Goal: Book appointment/travel/reservation

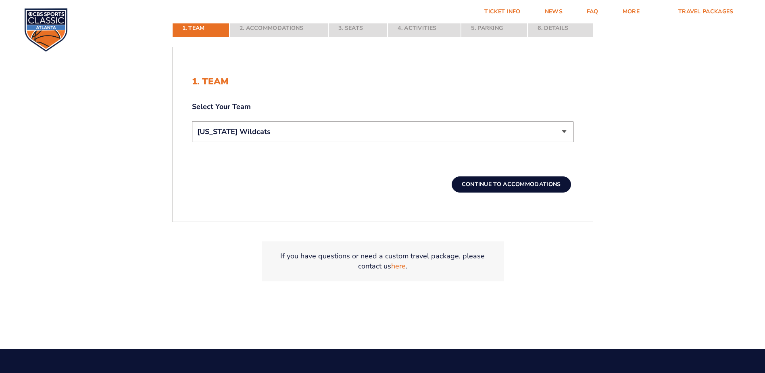
select select "12956"
click at [510, 184] on button "Continue To Accommodations" at bounding box center [511, 184] width 119 height 16
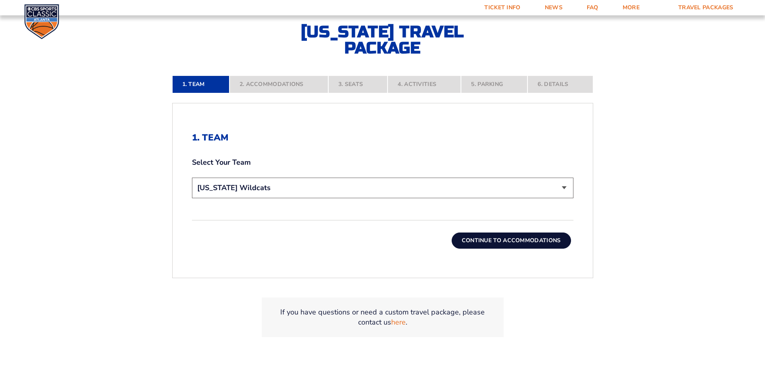
scroll to position [202, 0]
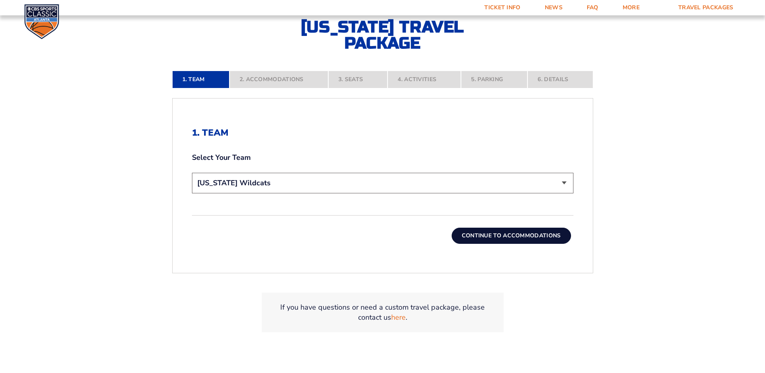
click at [523, 231] on button "Continue To Accommodations" at bounding box center [511, 235] width 119 height 16
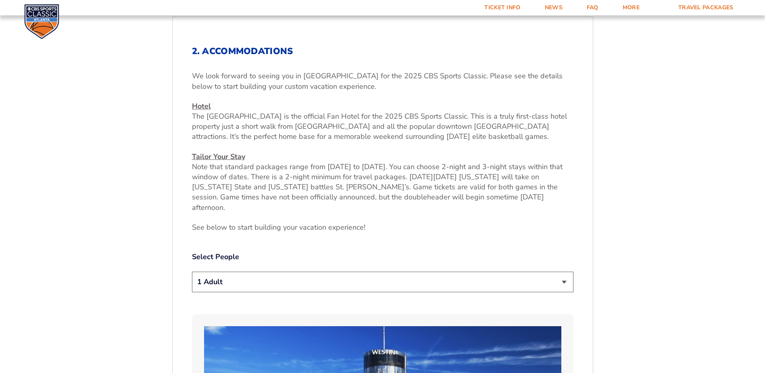
scroll to position [418, 0]
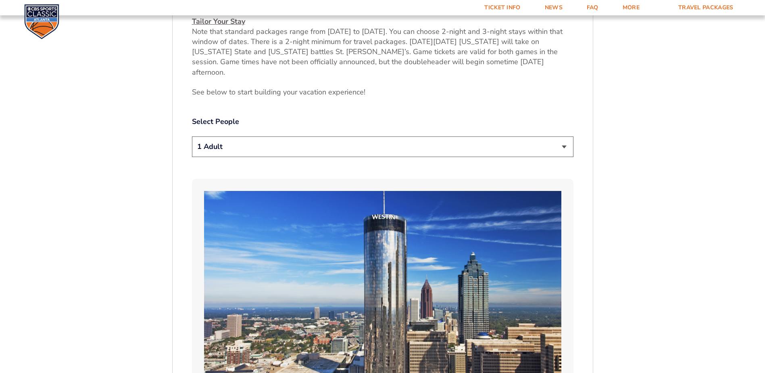
click at [312, 144] on select "1 Adult 2 Adults 3 Adults 4 Adults 2 Adults + 1 Child 2 Adults + 2 Children 2 A…" at bounding box center [382, 146] width 381 height 21
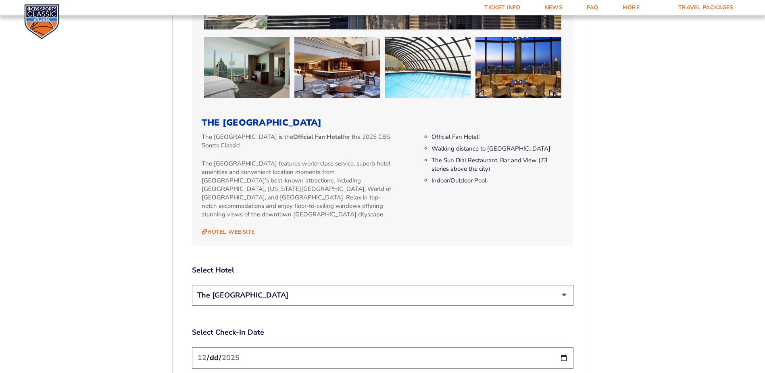
scroll to position [821, 0]
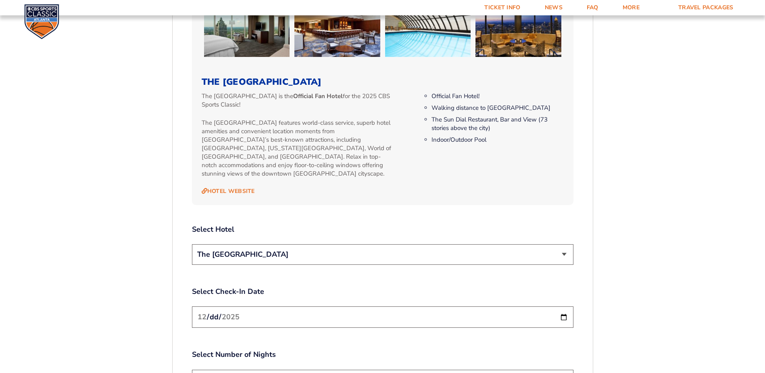
click at [412, 244] on select "The [GEOGRAPHIC_DATA]" at bounding box center [382, 254] width 381 height 21
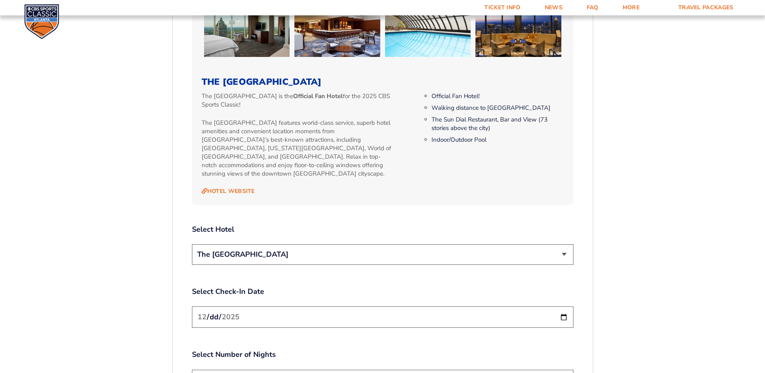
click at [412, 244] on select "The [GEOGRAPHIC_DATA]" at bounding box center [382, 254] width 381 height 21
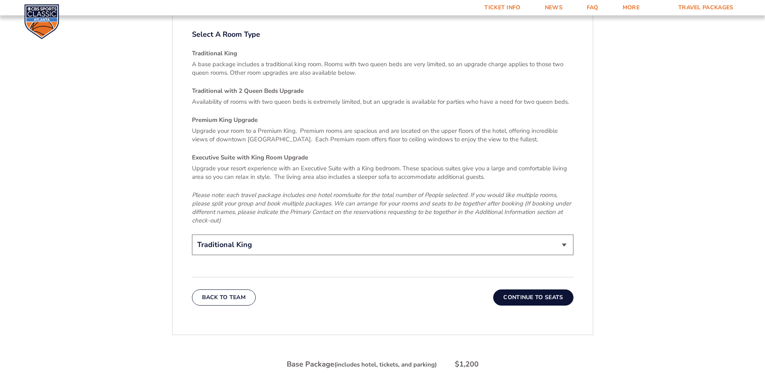
scroll to position [1225, 0]
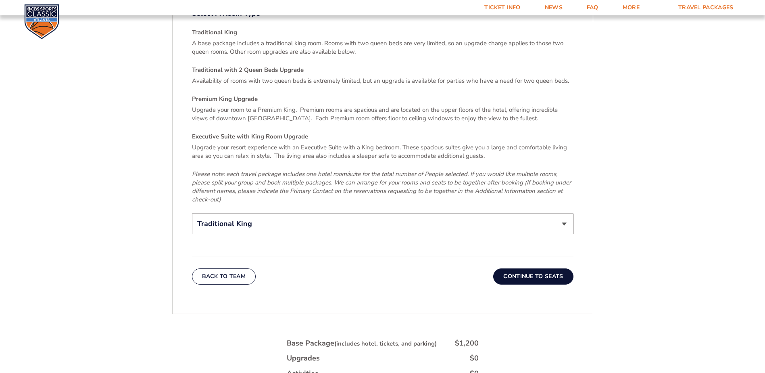
click at [538, 268] on button "Continue To Seats" at bounding box center [533, 276] width 80 height 16
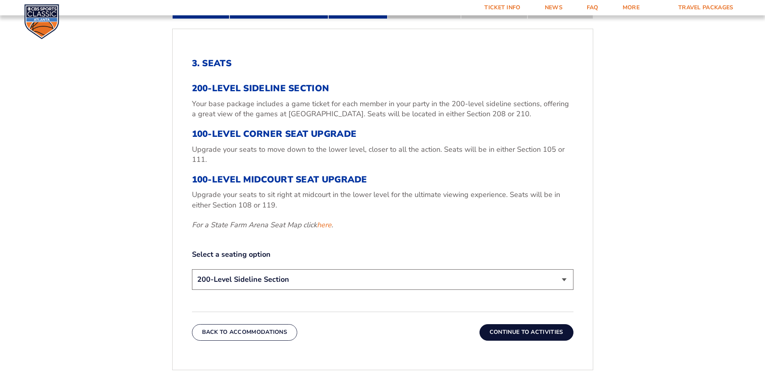
scroll to position [257, 0]
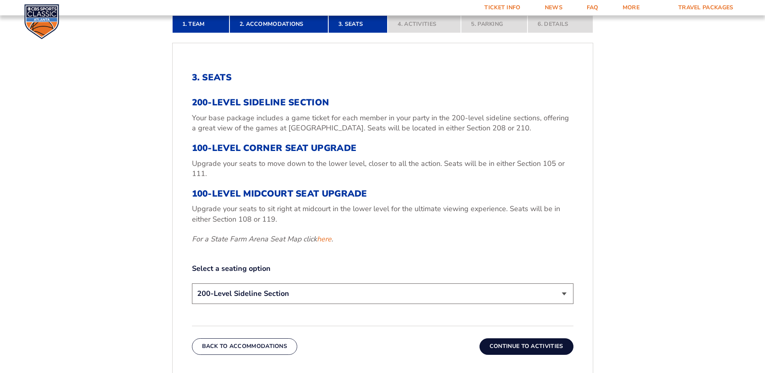
click at [517, 342] on button "Continue To Activities" at bounding box center [526, 346] width 94 height 16
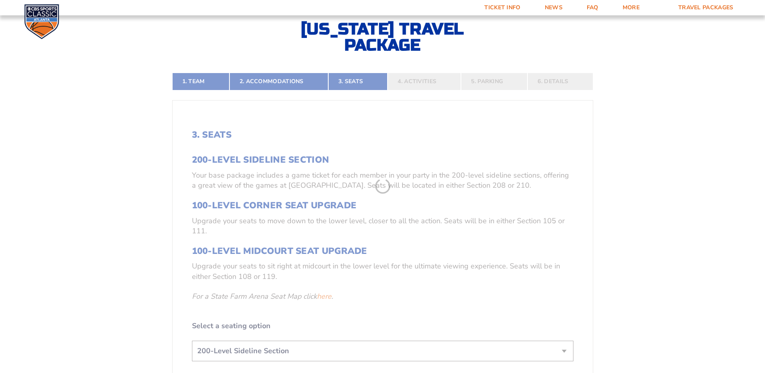
scroll to position [176, 0]
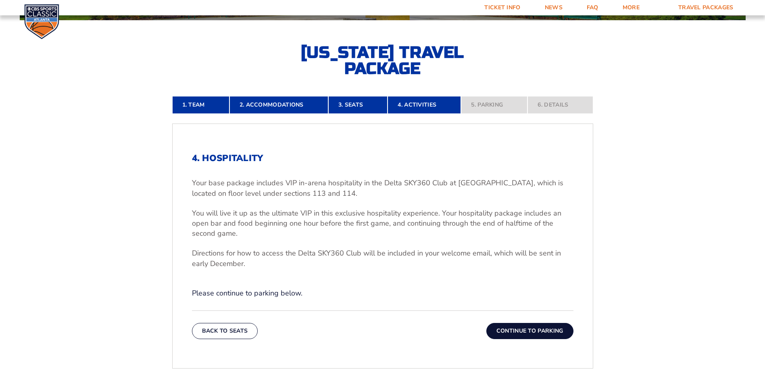
click at [535, 329] on button "Continue To Parking" at bounding box center [529, 331] width 87 height 16
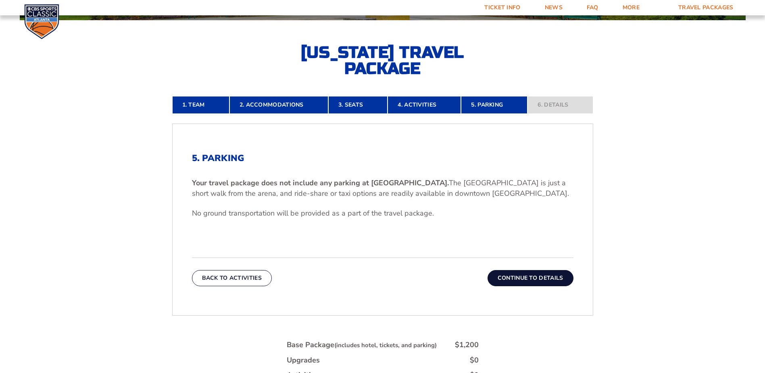
click at [534, 281] on button "Continue To Details" at bounding box center [530, 278] width 86 height 16
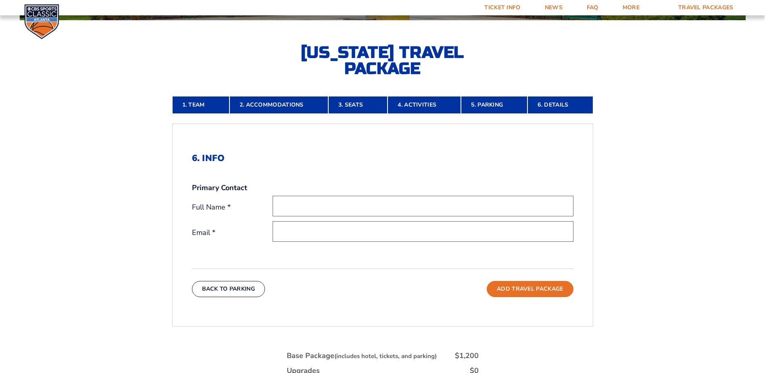
click at [369, 206] on input "text" at bounding box center [423, 206] width 301 height 21
type input "[PERSON_NAME]"
type input "[PERSON_NAME][DOMAIN_NAME][EMAIL_ADDRESS][PERSON_NAME][DOMAIN_NAME]"
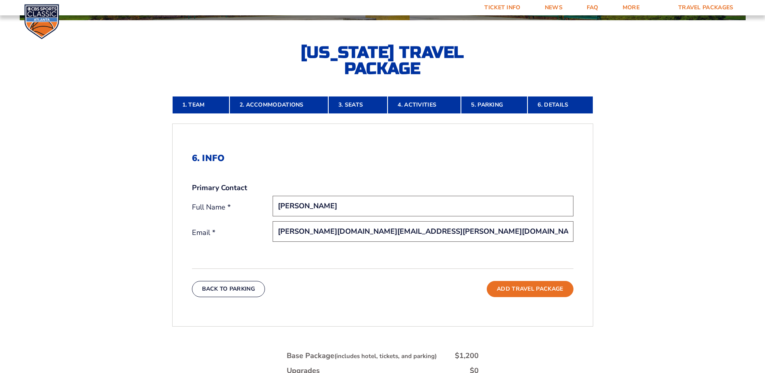
click at [392, 233] on input "[PERSON_NAME][DOMAIN_NAME][EMAIL_ADDRESS][PERSON_NAME][DOMAIN_NAME]" at bounding box center [423, 231] width 301 height 21
click at [482, 257] on div "6. Info Primary Contact Full Name * [PERSON_NAME] Email * [PERSON_NAME][DOMAIN_…" at bounding box center [383, 224] width 420 height 183
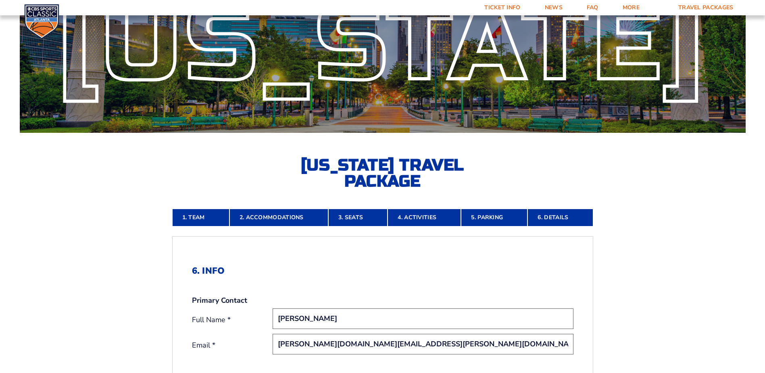
scroll to position [96, 0]
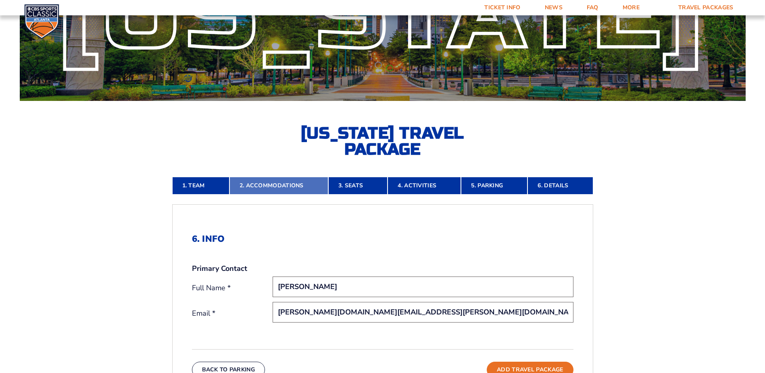
click at [278, 185] on link "2. Accommodations" at bounding box center [278, 186] width 99 height 18
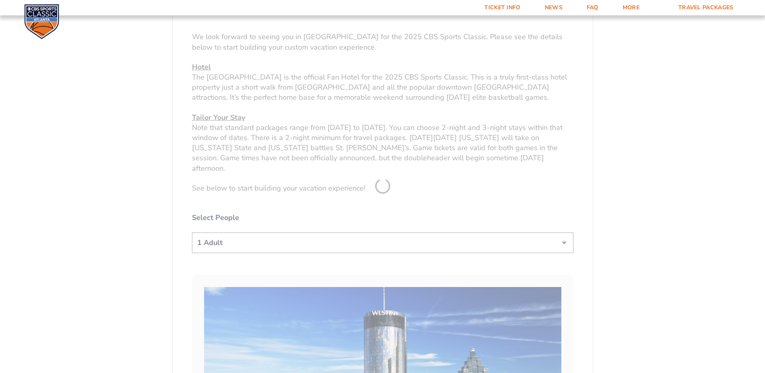
scroll to position [378, 0]
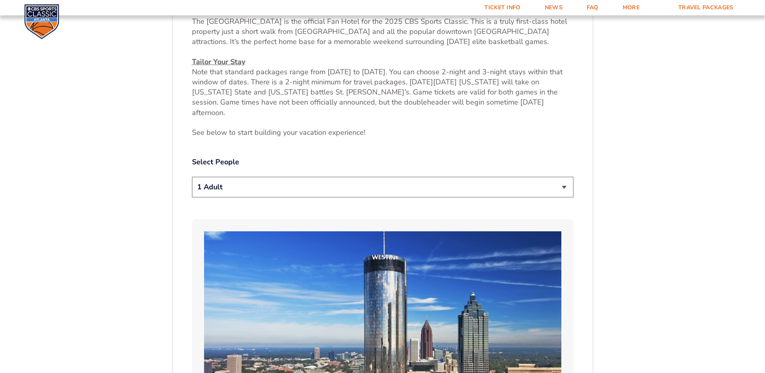
click at [291, 183] on select "1 Adult 2 Adults 3 Adults 4 Adults 2 Adults + 1 Child 2 Adults + 2 Children 2 A…" at bounding box center [382, 187] width 381 height 21
select select "2 Adults"
click at [192, 177] on select "1 Adult 2 Adults 3 Adults 4 Adults 2 Adults + 1 Child 2 Adults + 2 Children 2 A…" at bounding box center [382, 187] width 381 height 21
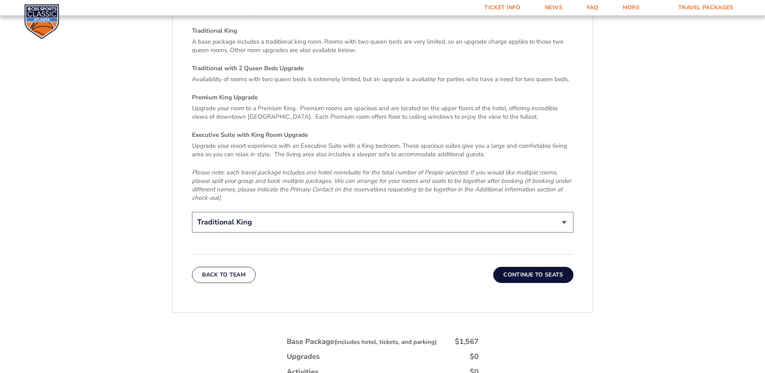
scroll to position [1265, 0]
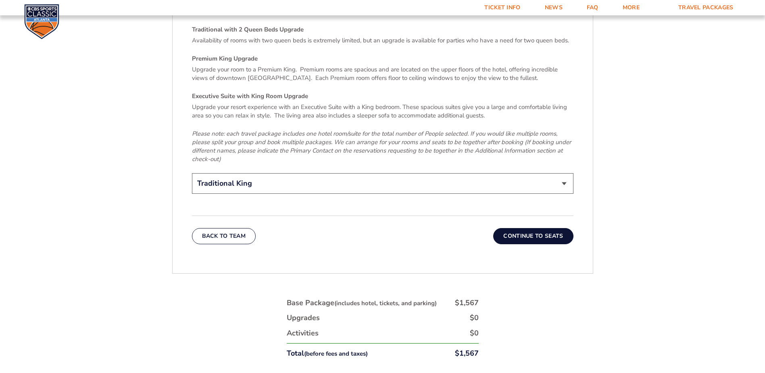
click at [544, 228] on button "Continue To Seats" at bounding box center [533, 236] width 80 height 16
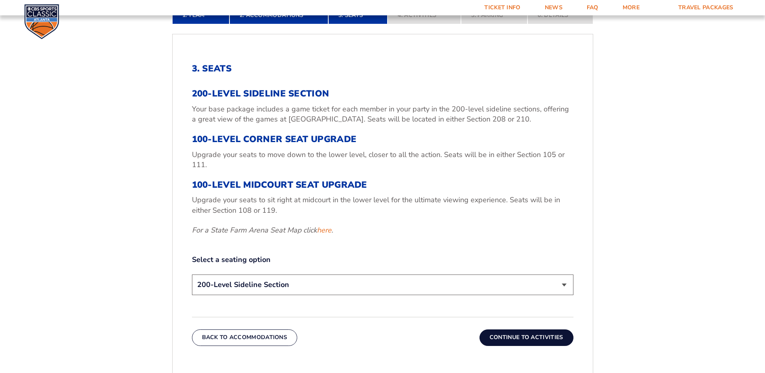
scroll to position [458, 0]
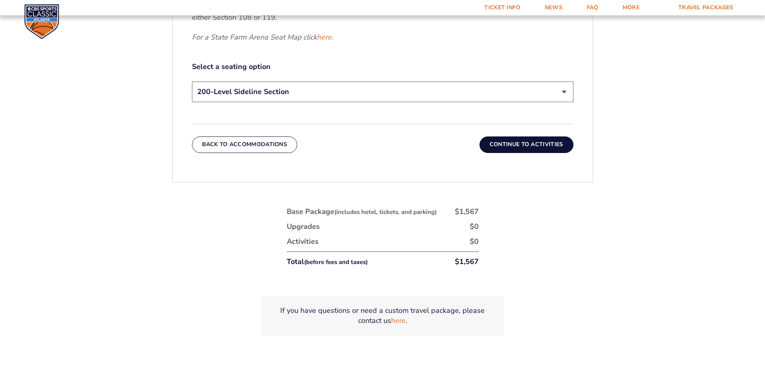
click at [530, 146] on button "Continue To Activities" at bounding box center [526, 144] width 94 height 16
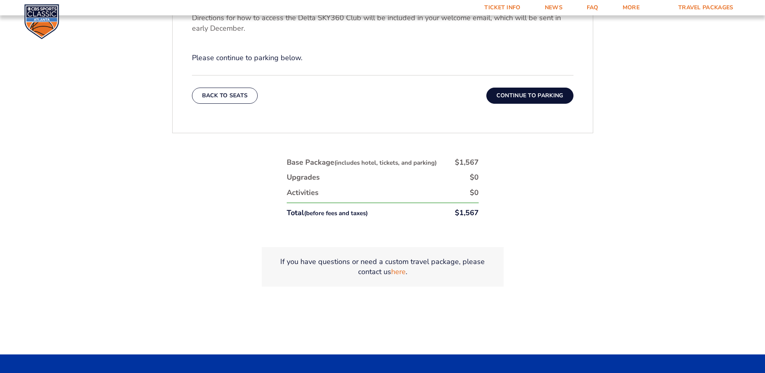
scroll to position [418, 0]
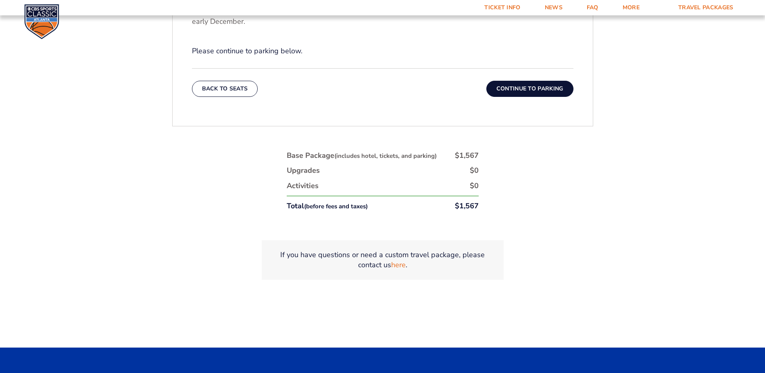
click at [524, 87] on button "Continue To Parking" at bounding box center [529, 89] width 87 height 16
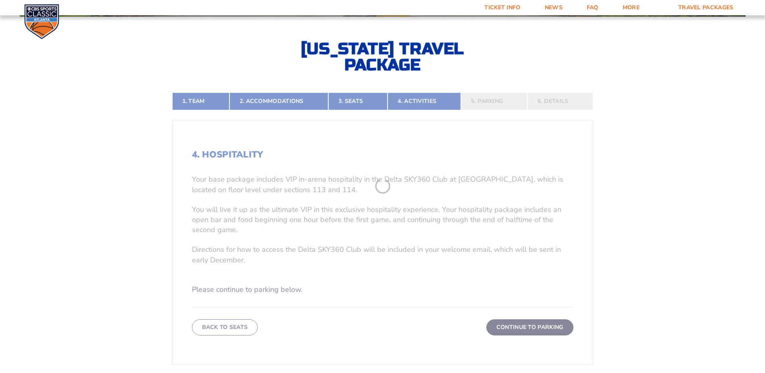
scroll to position [176, 0]
